Goal: Check status: Check status

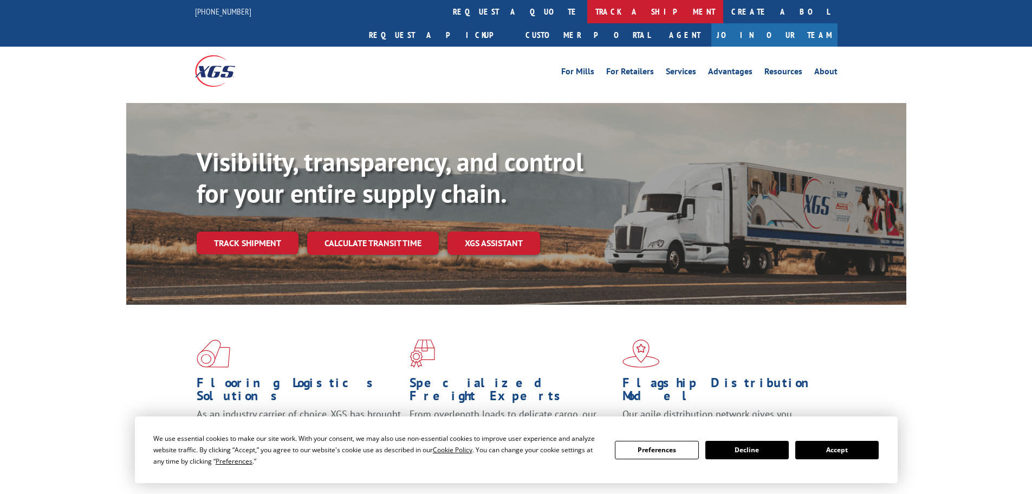
click at [587, 12] on link "track a shipment" at bounding box center [655, 11] width 136 height 23
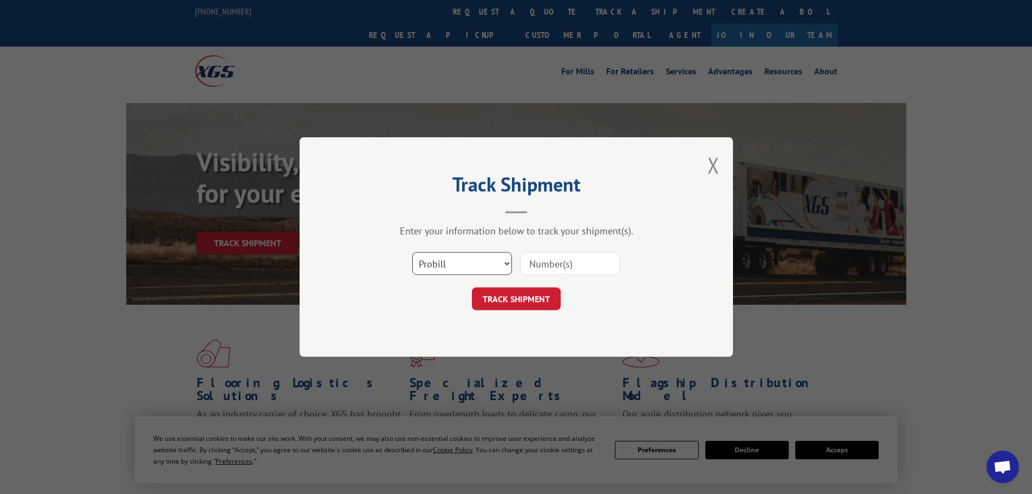
click at [475, 263] on select "Select category... Probill BOL PO" at bounding box center [462, 263] width 100 height 23
select select "bol"
click at [412, 252] on select "Select category... Probill BOL PO" at bounding box center [462, 263] width 100 height 23
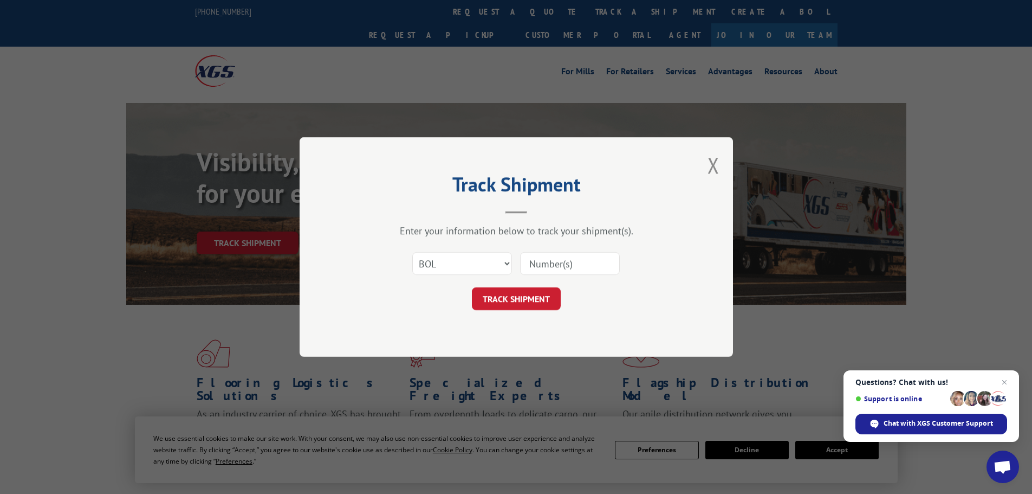
click at [568, 265] on input at bounding box center [570, 263] width 100 height 23
paste input "5594180"
type input "5594180"
click at [517, 301] on button "TRACK SHIPMENT" at bounding box center [516, 298] width 89 height 23
